Goal: Task Accomplishment & Management: Use online tool/utility

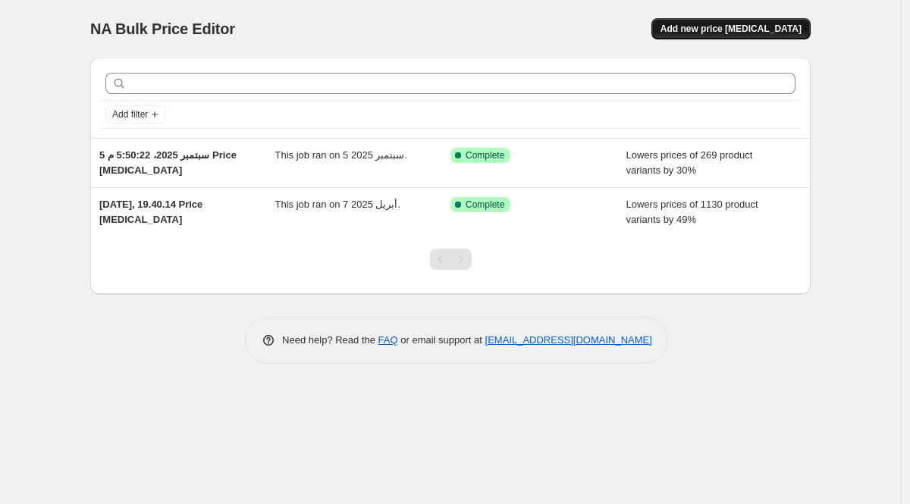
click at [723, 34] on span "Add new price [MEDICAL_DATA]" at bounding box center [730, 29] width 141 height 12
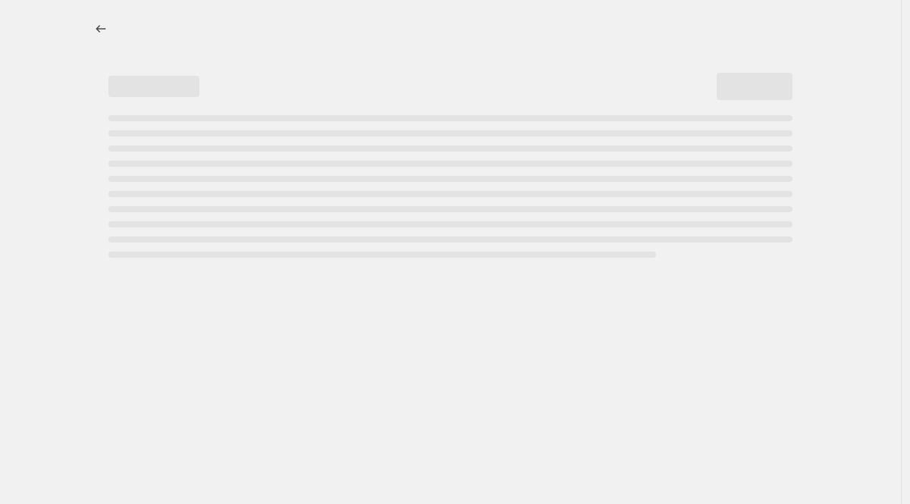
select select "percentage"
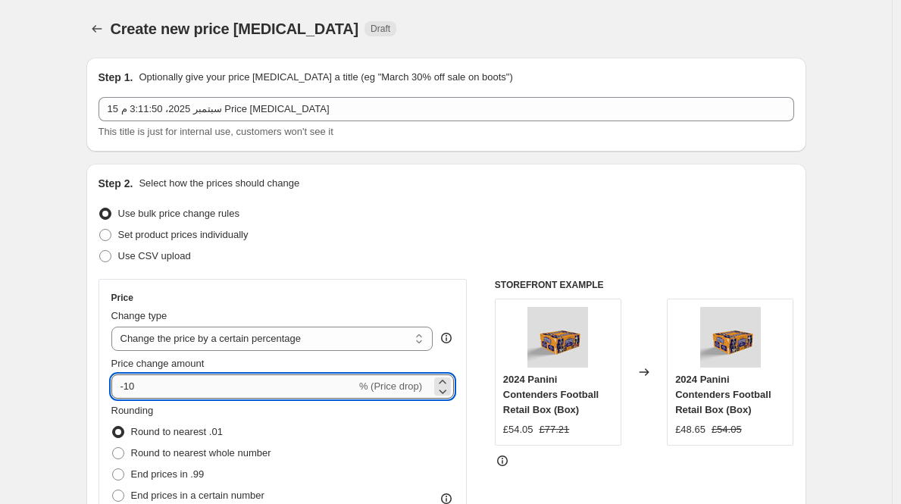
click at [197, 395] on input "-10" at bounding box center [233, 386] width 245 height 24
type input "-1"
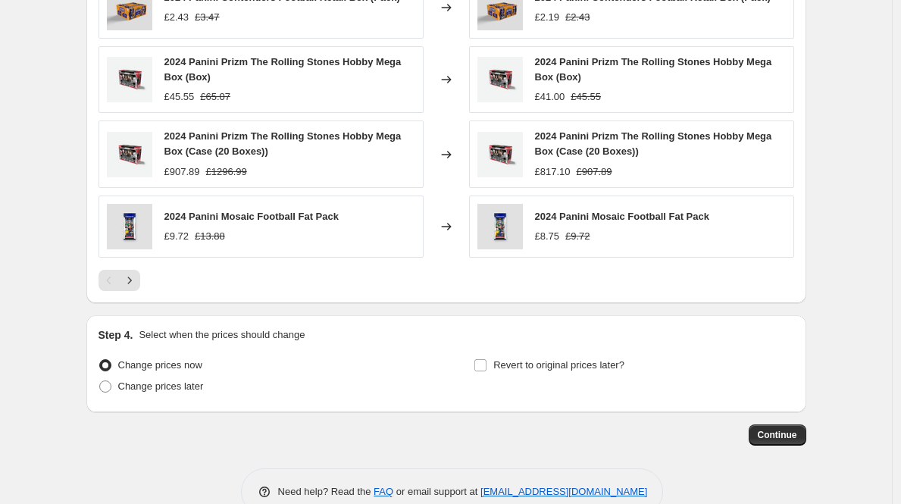
scroll to position [1012, 0]
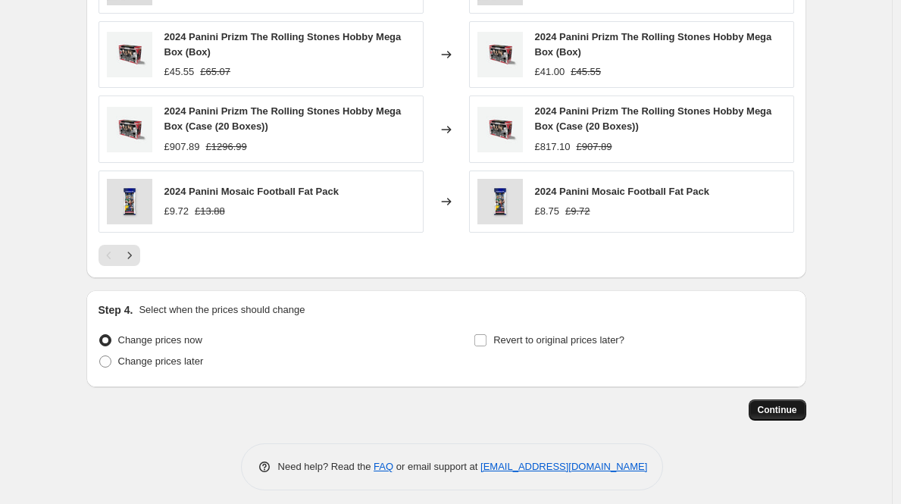
type input "-33"
click at [783, 415] on span "Continue" at bounding box center [777, 410] width 39 height 12
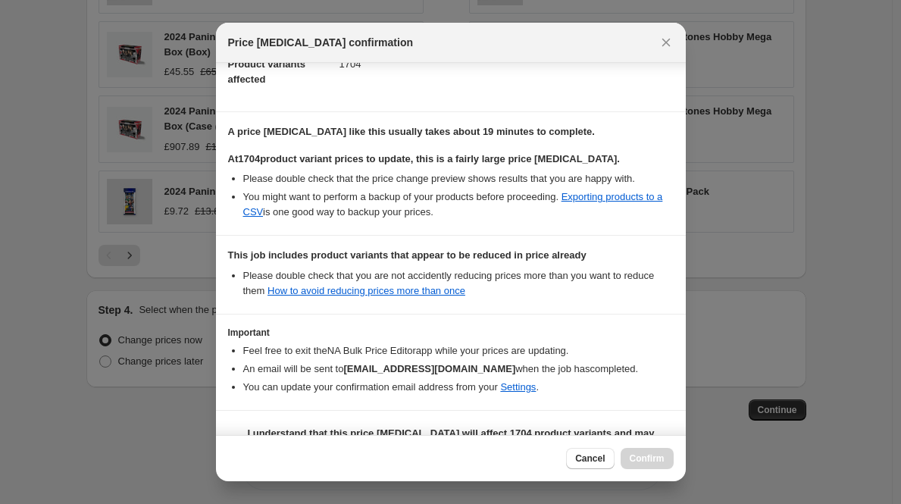
scroll to position [218, 0]
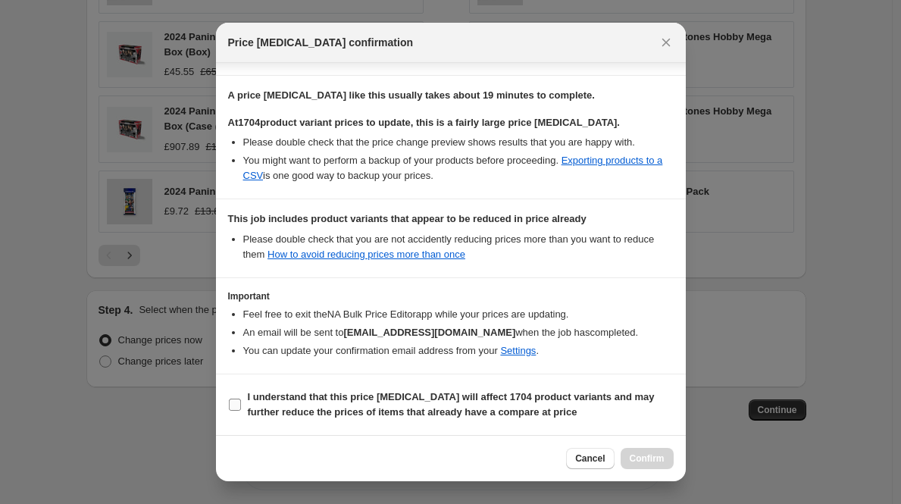
click at [577, 410] on b "I understand that this price change job will affect 1704 product variants and m…" at bounding box center [451, 404] width 407 height 27
click at [241, 410] on input "I understand that this price change job will affect 1704 product variants and m…" at bounding box center [235, 405] width 12 height 12
checkbox input "true"
click at [635, 453] on span "Confirm" at bounding box center [647, 459] width 35 height 12
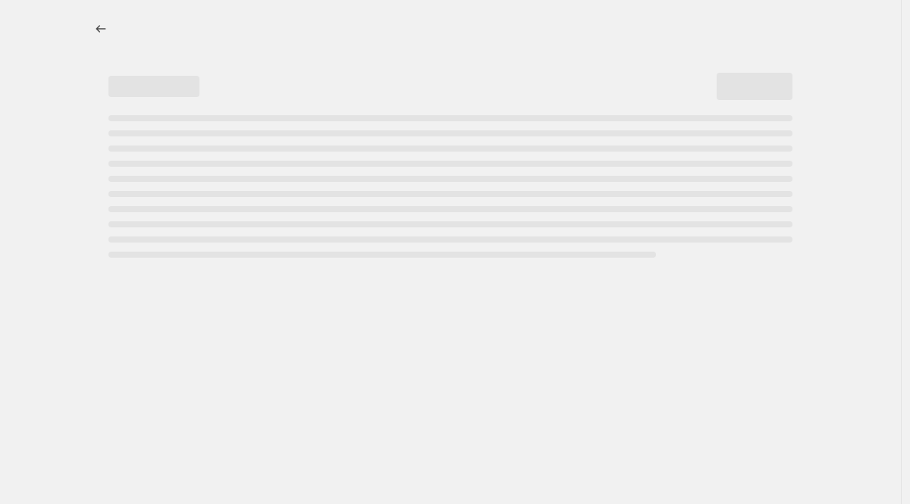
select select "percentage"
